Goal: Information Seeking & Learning: Find specific fact

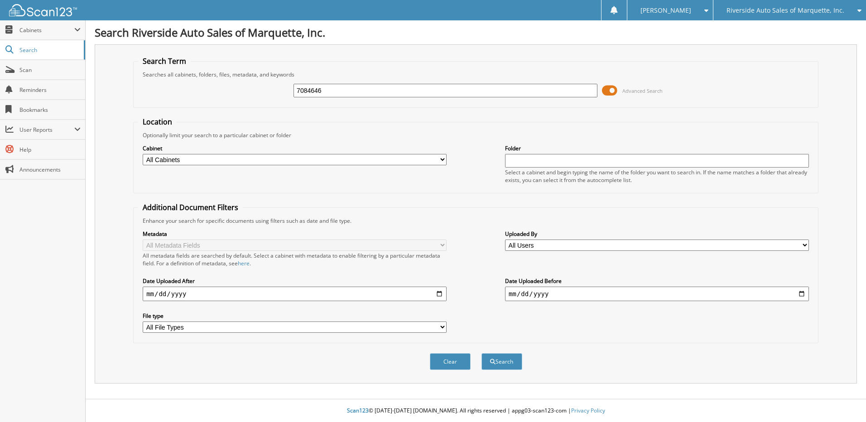
type input "7084646"
click at [482, 353] on button "Search" at bounding box center [502, 361] width 41 height 17
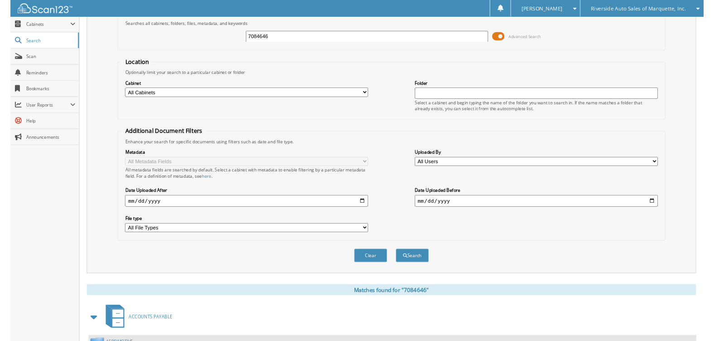
scroll to position [245, 0]
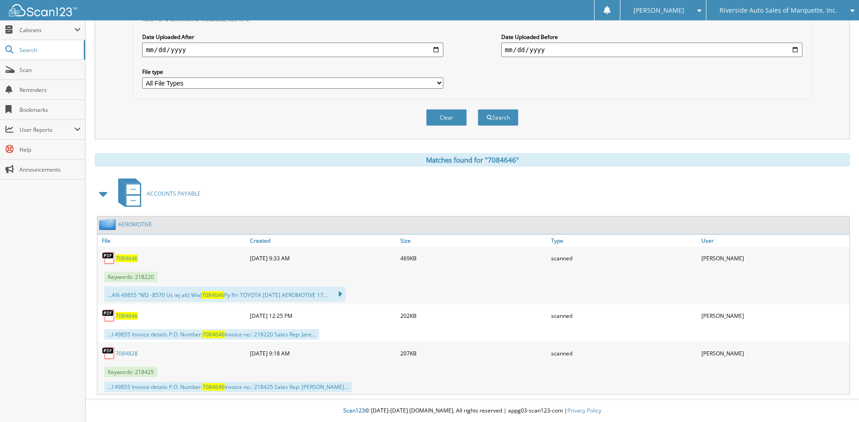
click at [128, 260] on span "7084646" at bounding box center [127, 259] width 22 height 8
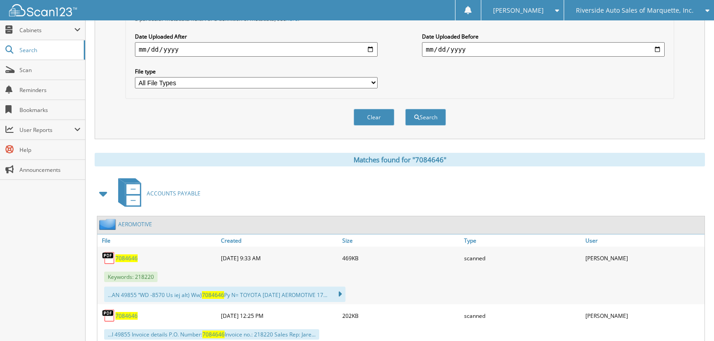
scroll to position [109, 0]
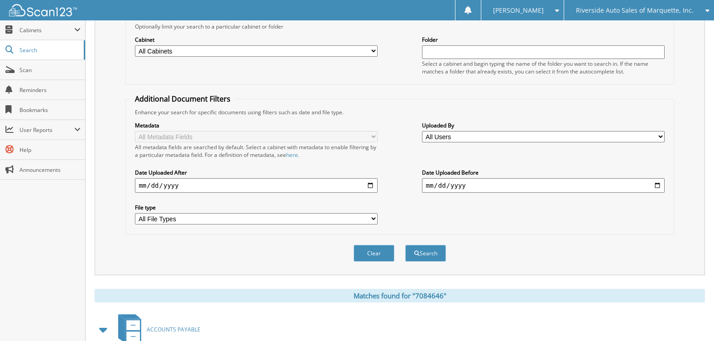
click at [619, 10] on span "Riverside Auto Sales of Marquette, Inc." at bounding box center [635, 10] width 118 height 5
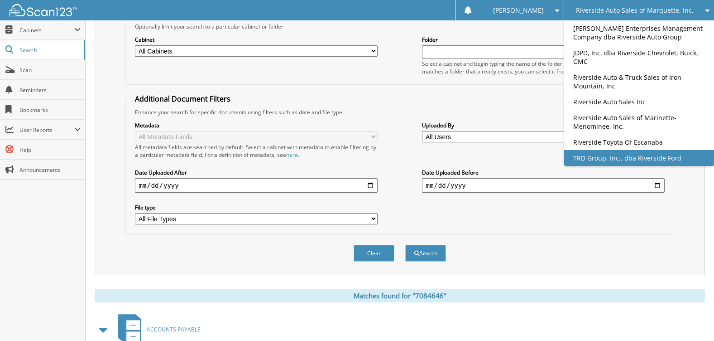
click at [649, 157] on link "TRD Group, Inc., dba Riverside Ford" at bounding box center [639, 158] width 150 height 16
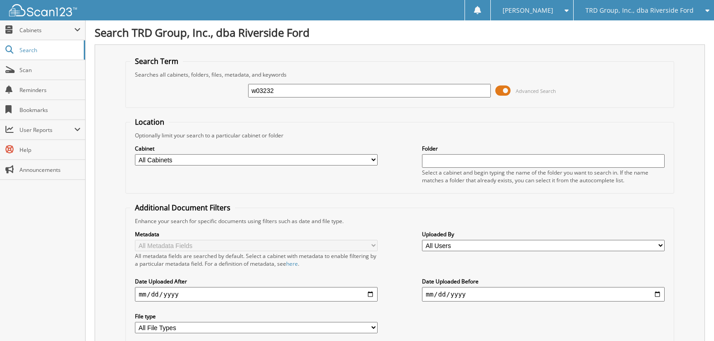
type input "w03232"
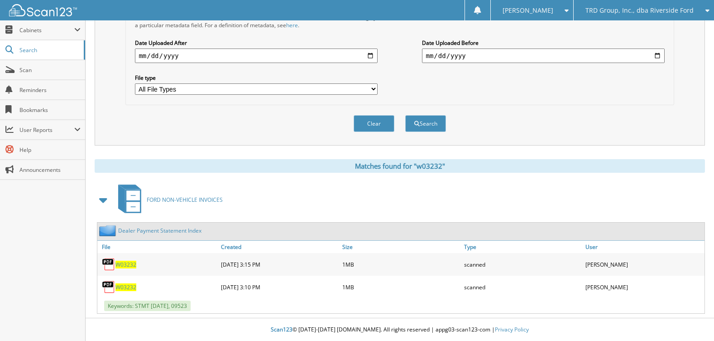
click at [125, 263] on span "W03232" at bounding box center [126, 264] width 21 height 8
click at [126, 288] on span "W03232" at bounding box center [126, 287] width 21 height 8
